Goal: Information Seeking & Learning: Learn about a topic

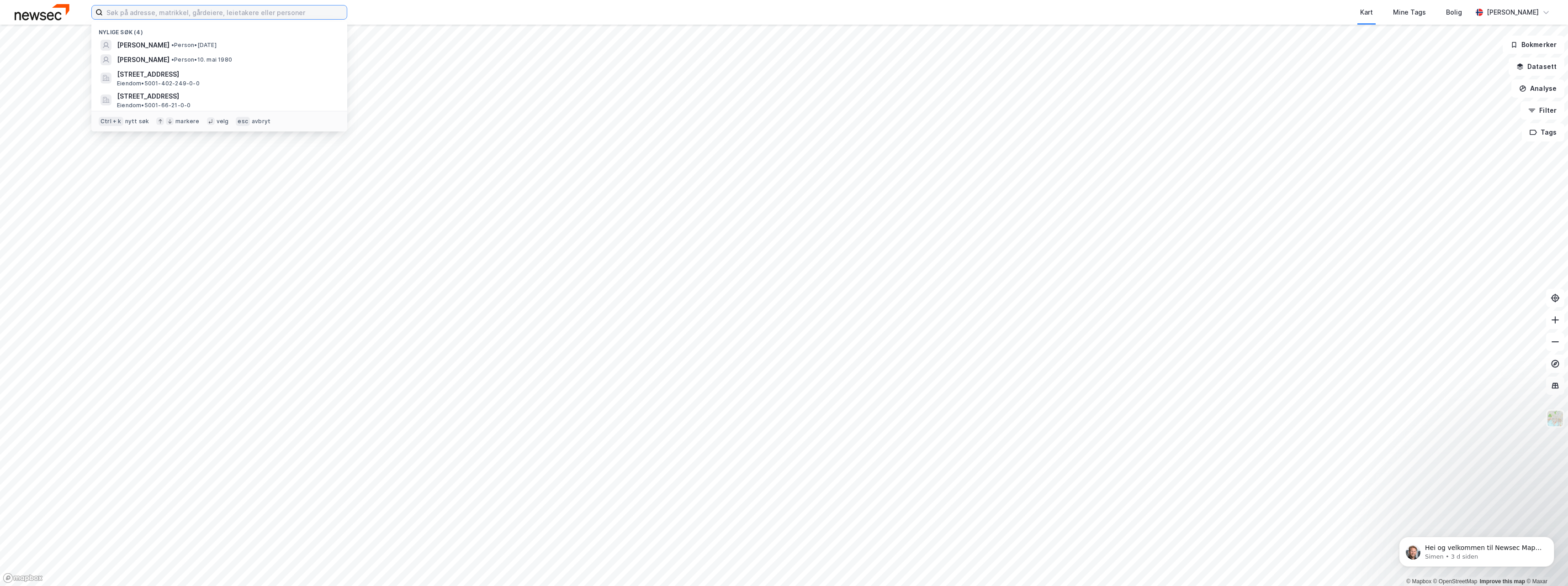
click at [143, 14] on input at bounding box center [225, 12] width 244 height 14
paste input "[STREET_ADDRESS]"
type input "[STREET_ADDRESS]"
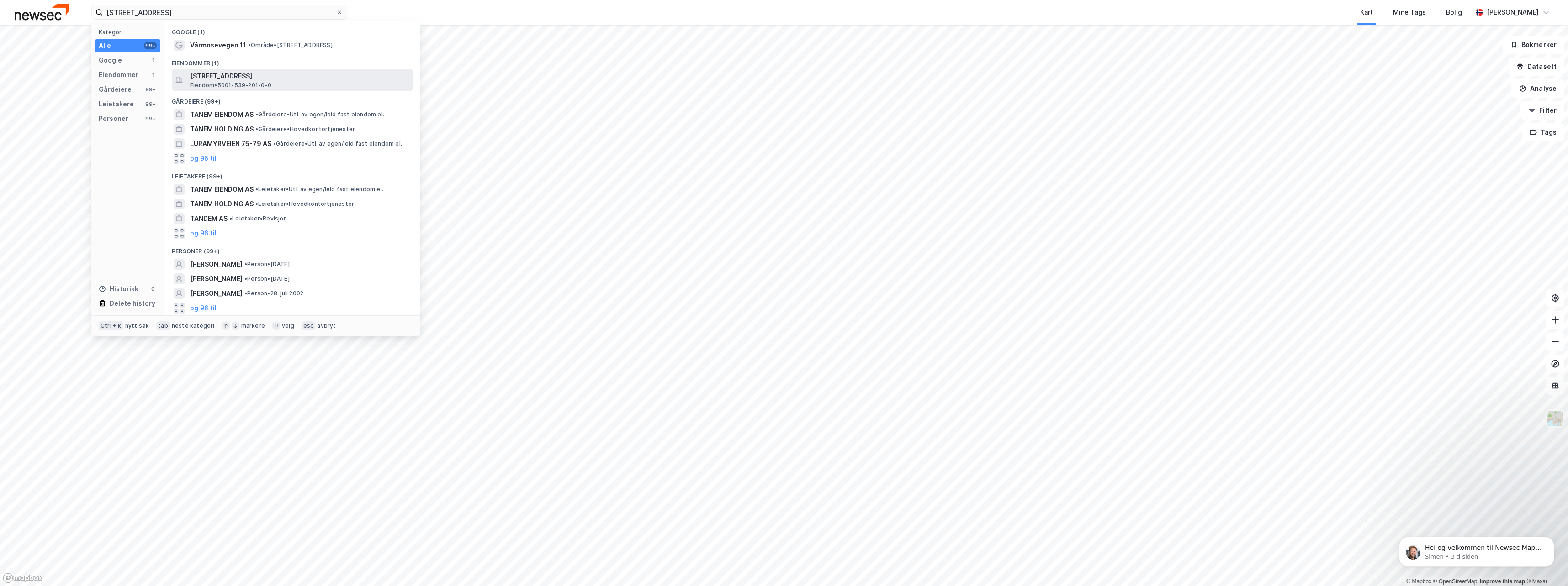
click at [278, 87] on div "[STREET_ADDRESS] Eiendom • 5001-539-201-0-0" at bounding box center [300, 80] width 221 height 18
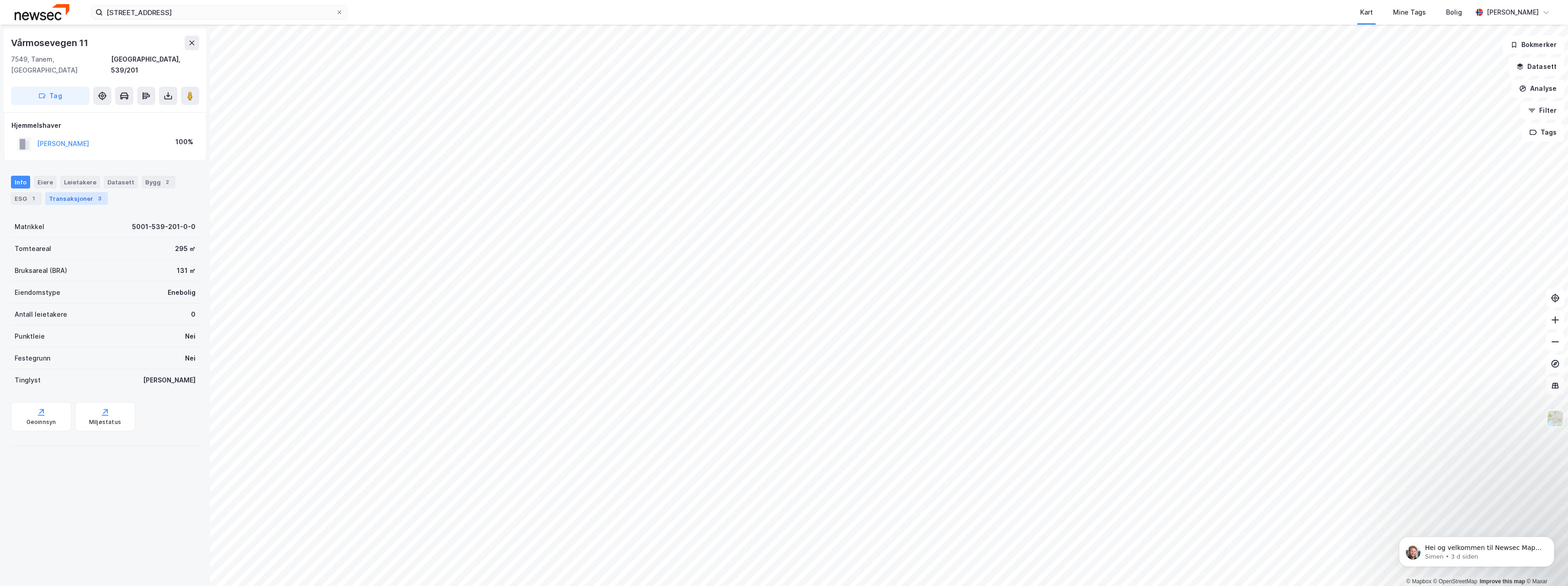
click at [84, 192] on div "Transaksjoner 3" at bounding box center [76, 198] width 63 height 13
